Goal: Information Seeking & Learning: Learn about a topic

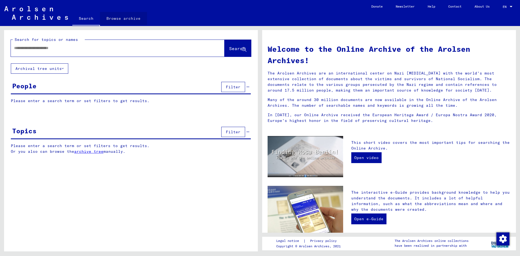
click at [126, 19] on link "Browse archive" at bounding box center [123, 18] width 47 height 13
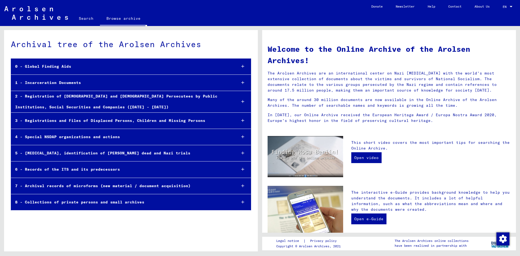
click at [84, 122] on div "3 - Registrations and Files of Displaced Persons, Children and Missing Persons" at bounding box center [121, 120] width 221 height 11
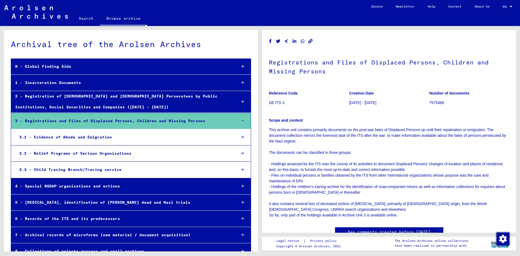
click at [79, 97] on div "2 - Registration of [DEMOGRAPHIC_DATA] and [DEMOGRAPHIC_DATA] Persecutees by Pu…" at bounding box center [121, 101] width 221 height 21
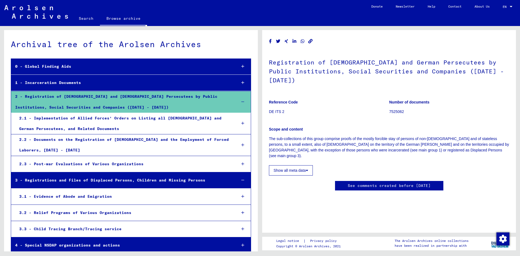
click at [78, 125] on div "2.1 - Implementation of Allied Forces’ Orders on Listing all [DEMOGRAPHIC_DATA]…" at bounding box center [123, 123] width 217 height 21
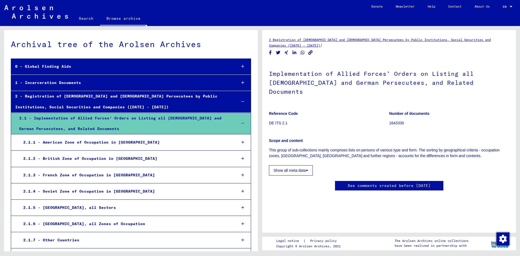
click at [78, 125] on div "2.1 - Implementation of Allied Forces’ Orders on Listing all [DEMOGRAPHIC_DATA]…" at bounding box center [123, 123] width 217 height 21
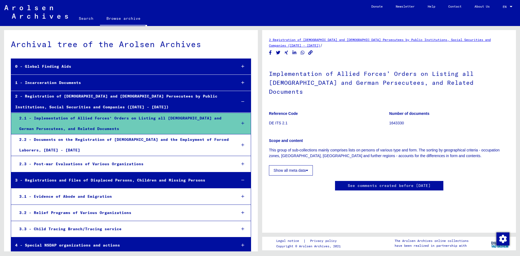
click at [76, 142] on div "2.2 - Documents on the Registration of [DEMOGRAPHIC_DATA] and the Employment of…" at bounding box center [123, 144] width 217 height 21
